Goal: Information Seeking & Learning: Learn about a topic

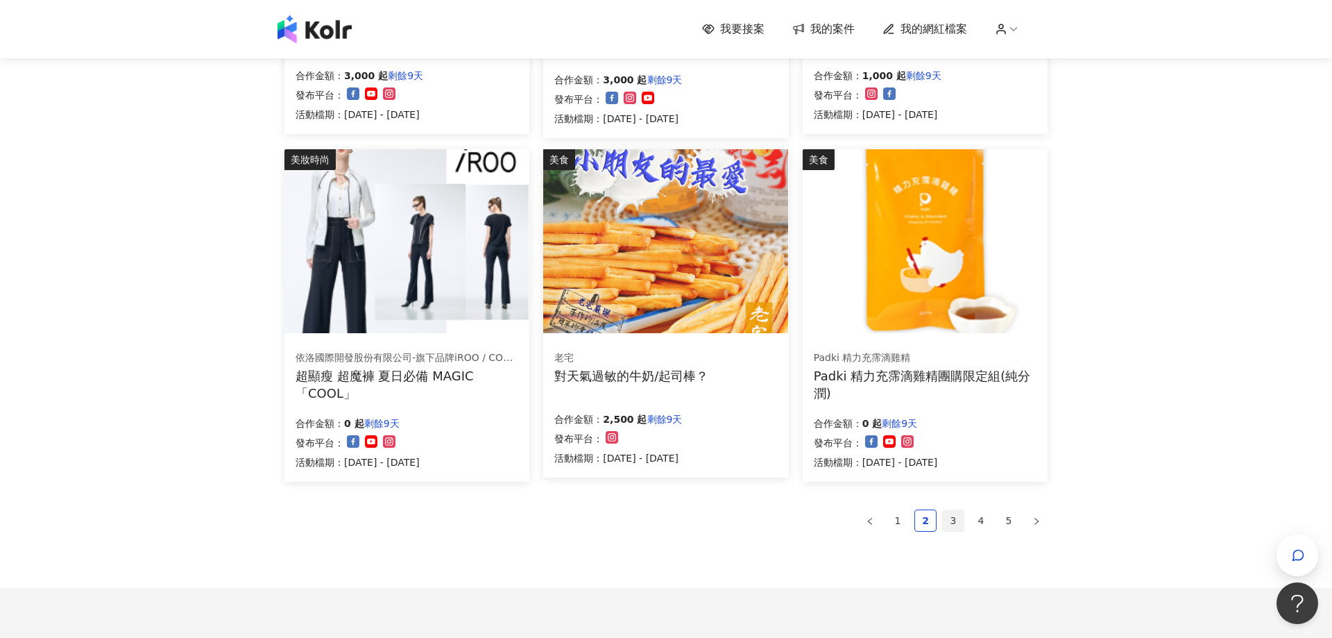
click at [951, 520] on link "3" at bounding box center [953, 520] width 21 height 21
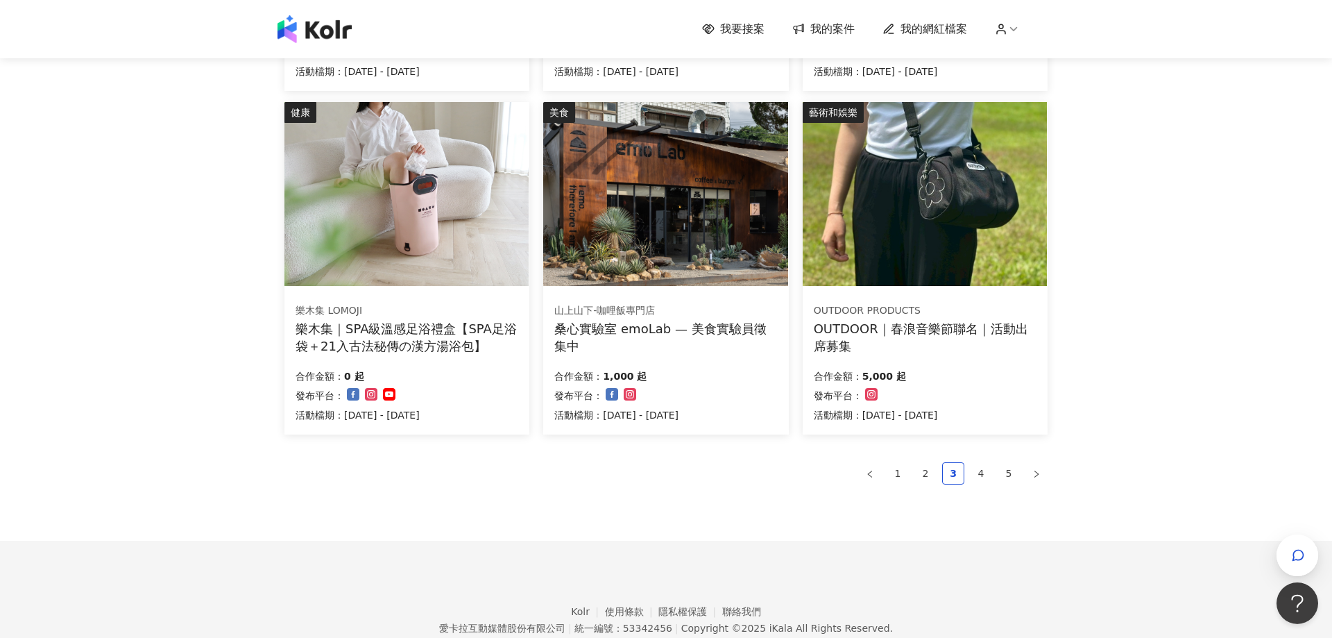
scroll to position [824, 0]
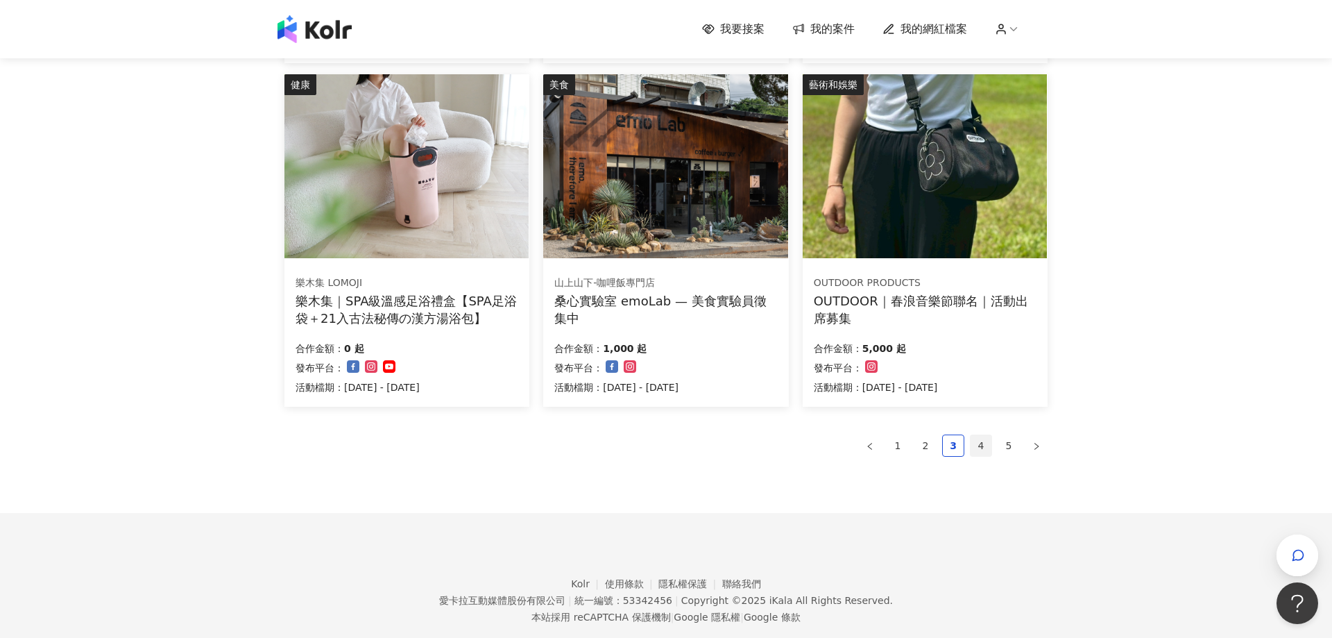
click at [983, 451] on link "4" at bounding box center [981, 445] width 21 height 21
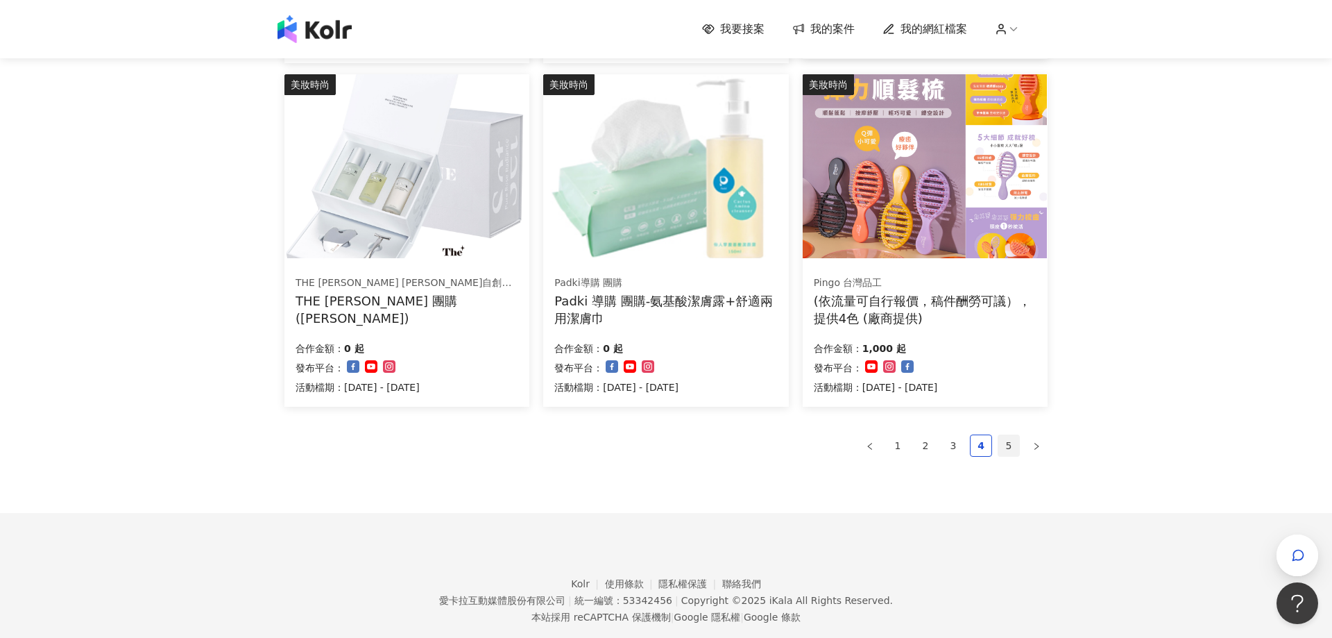
click at [1011, 450] on link "5" at bounding box center [1009, 445] width 21 height 21
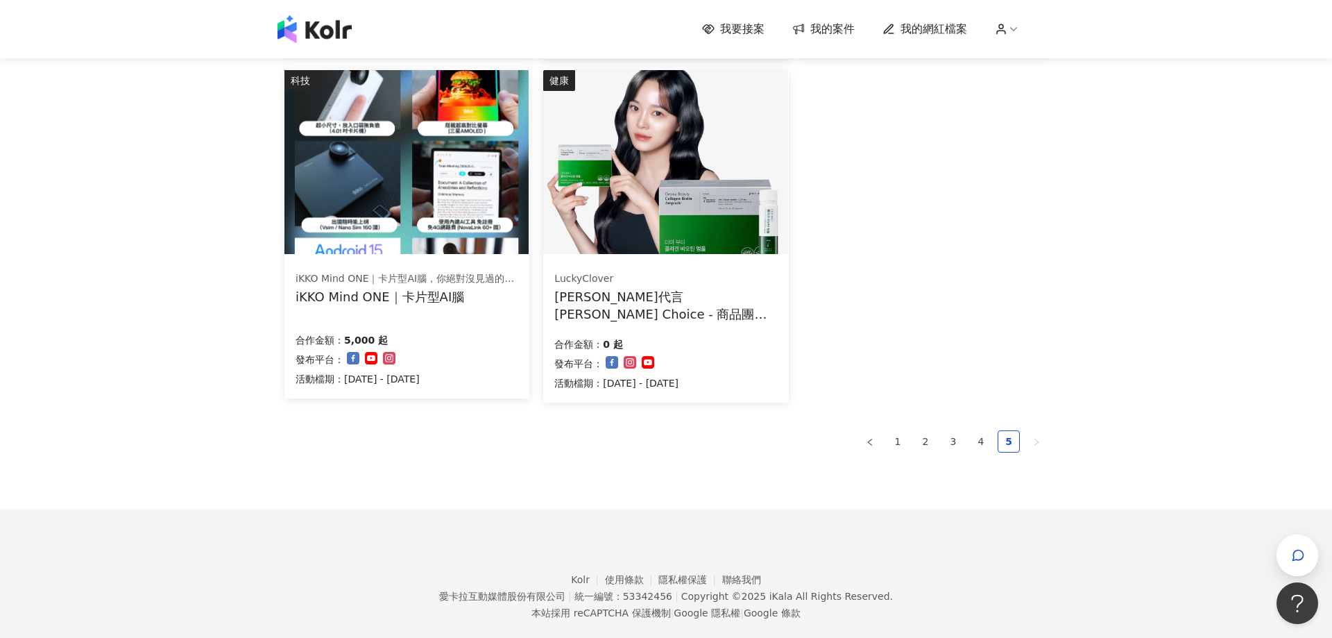
scroll to position [820, 0]
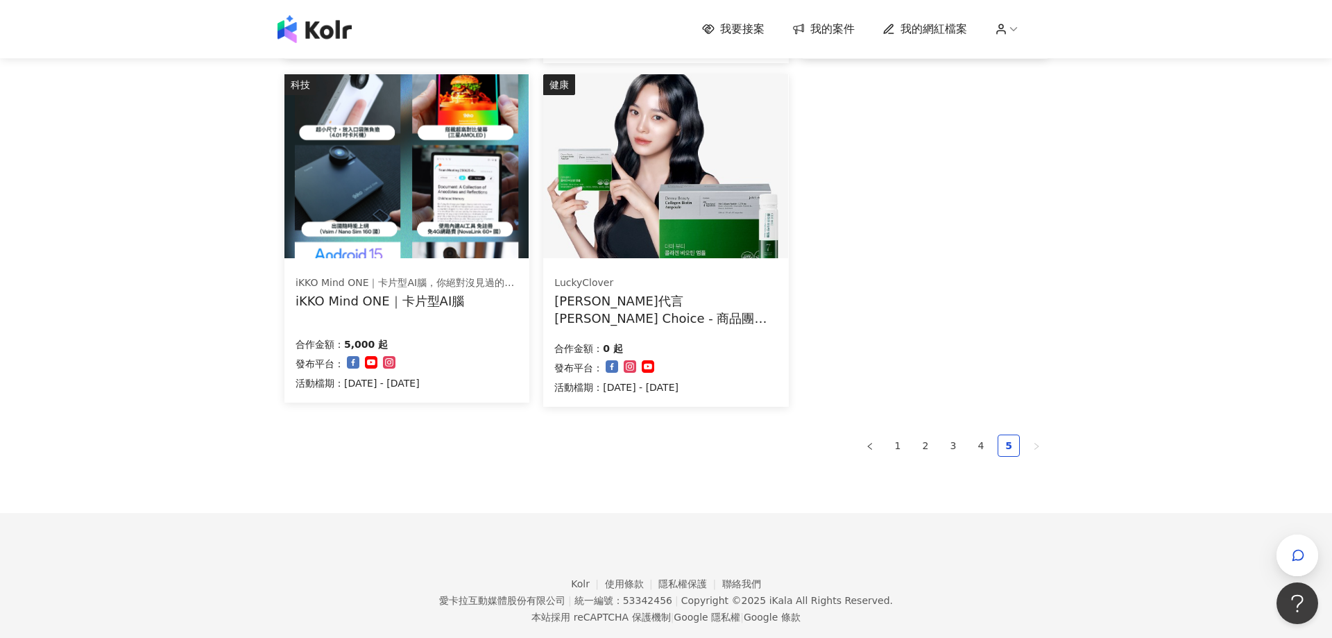
click at [420, 310] on div "iKKO Mind ONE｜卡片型AI腦，你絕對沒見過的超強AI設備 iKKO Mind ONE｜卡片型AI腦 合作金額： 5,000 起 發布平台： 活動檔…" at bounding box center [407, 333] width 245 height 139
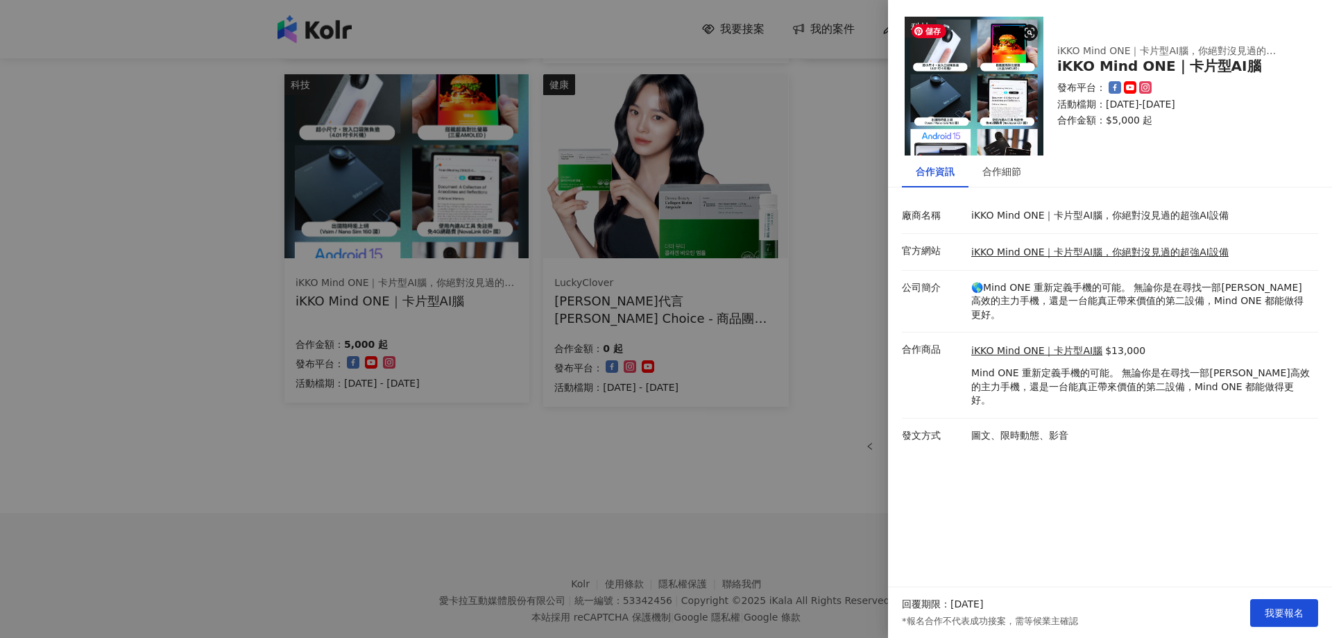
click at [979, 91] on img at bounding box center [974, 86] width 139 height 139
click at [946, 110] on img at bounding box center [974, 86] width 139 height 139
click at [988, 169] on div "合作細節" at bounding box center [1002, 171] width 39 height 15
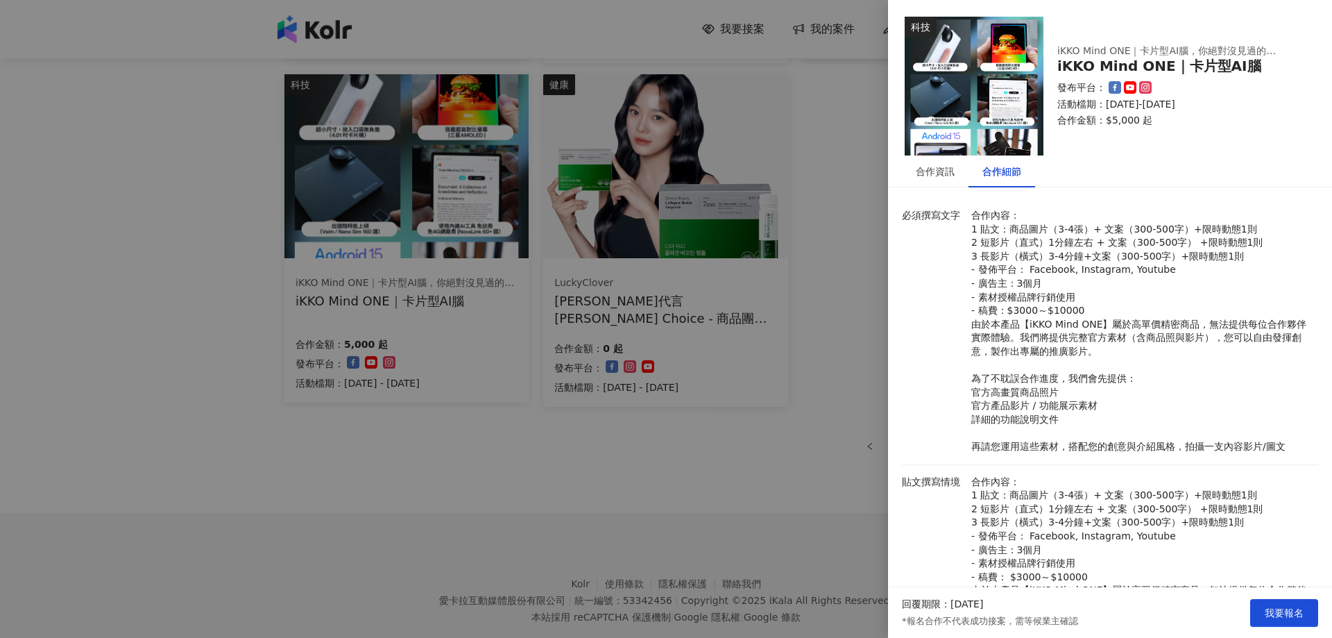
click at [848, 136] on div at bounding box center [666, 319] width 1332 height 638
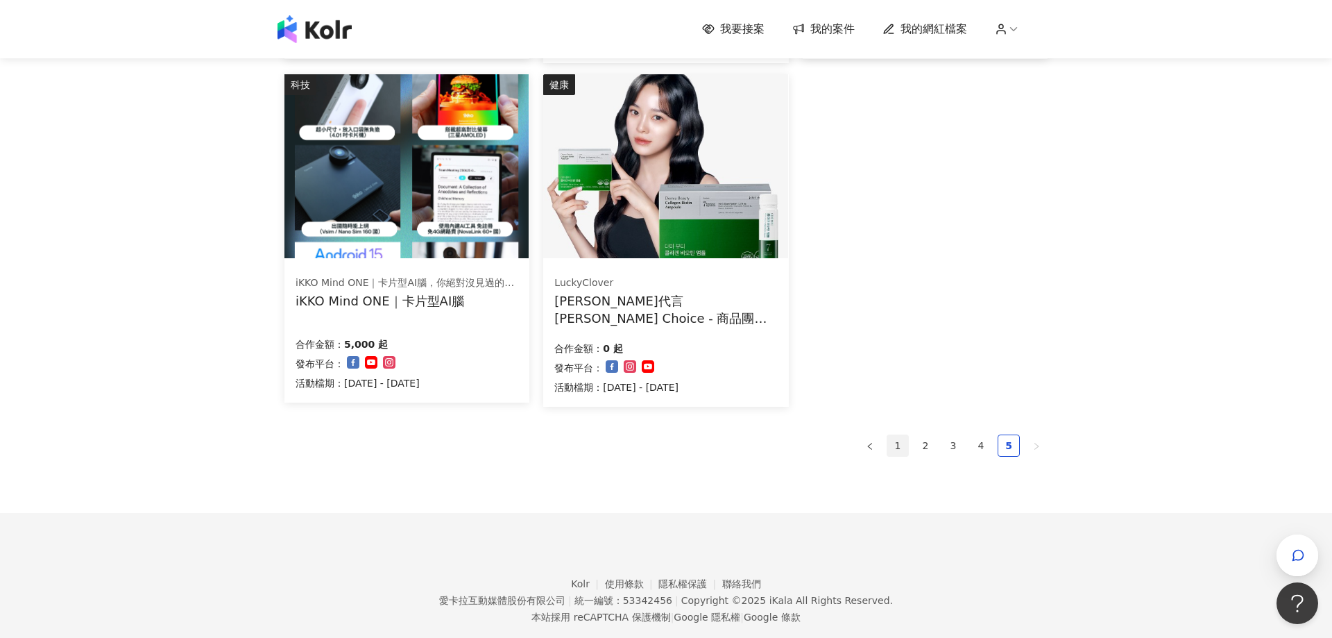
click at [901, 447] on link "1" at bounding box center [898, 445] width 21 height 21
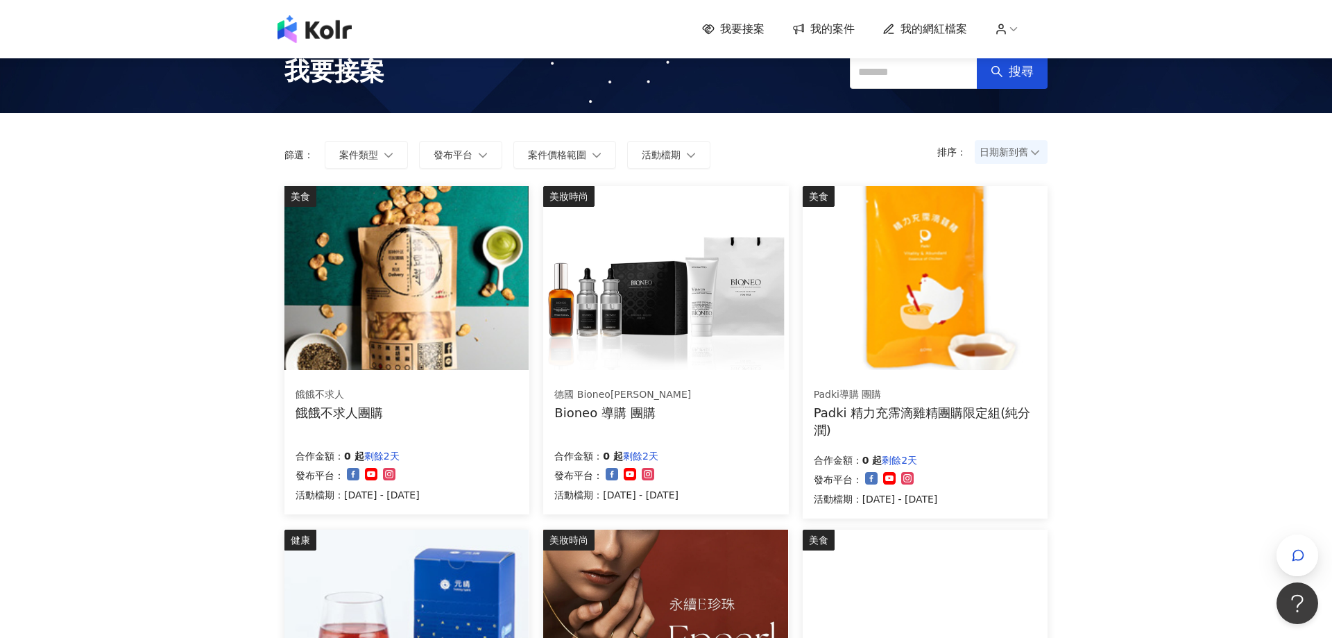
scroll to position [0, 0]
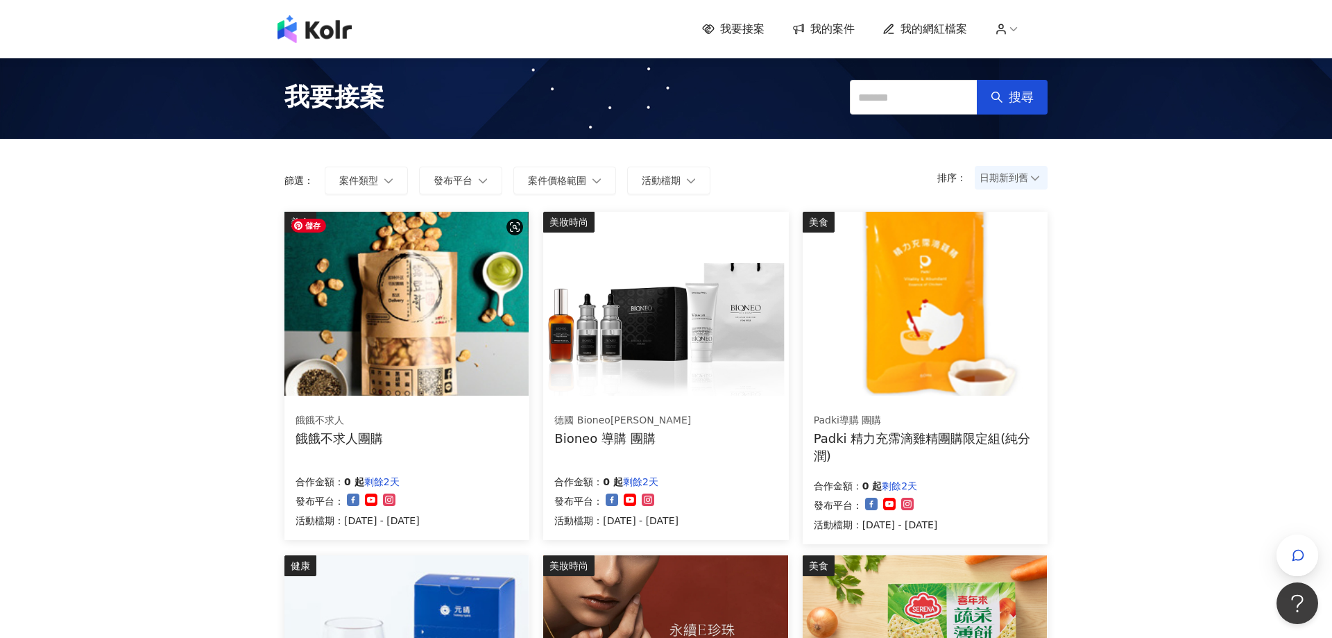
click at [345, 349] on img at bounding box center [407, 304] width 244 height 184
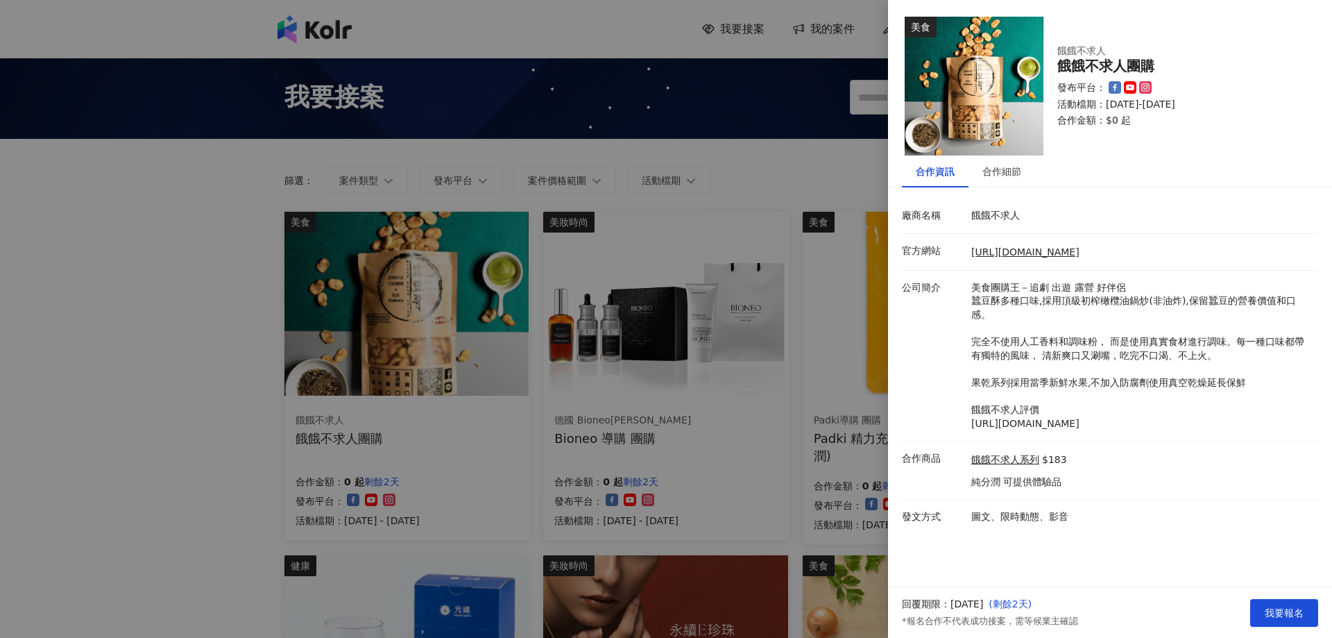
click at [153, 281] on div at bounding box center [666, 319] width 1332 height 638
